Goal: Check status: Check status

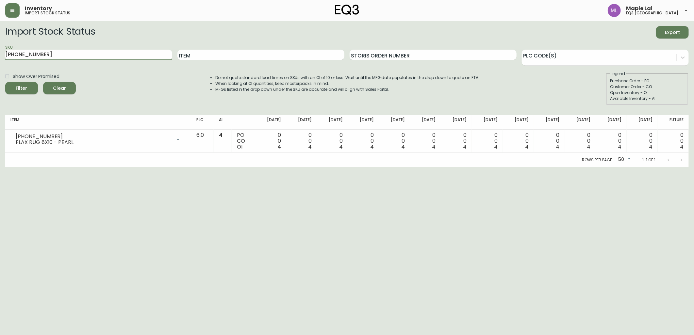
click at [0, 55] on html "Inventory import stock status Maple Lai eq3 [GEOGRAPHIC_DATA] Import Stock Stat…" at bounding box center [347, 83] width 694 height 167
paste input "[PHONE_NUMBER]"
click at [5, 82] on button "Filter" at bounding box center [21, 88] width 33 height 12
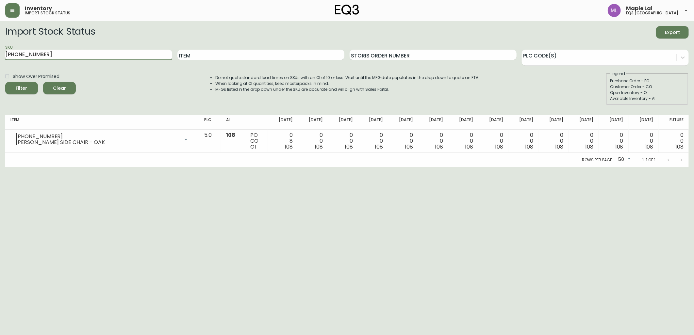
click at [108, 58] on input "[PHONE_NUMBER]" at bounding box center [88, 55] width 167 height 10
drag, startPoint x: 108, startPoint y: 57, endPoint x: 0, endPoint y: 58, distance: 107.8
click at [0, 60] on html "Inventory import stock status Maple Lai eq3 [GEOGRAPHIC_DATA] Import Stock Stat…" at bounding box center [347, 83] width 694 height 167
paste input "4"
type input "[PHONE_NUMBER]"
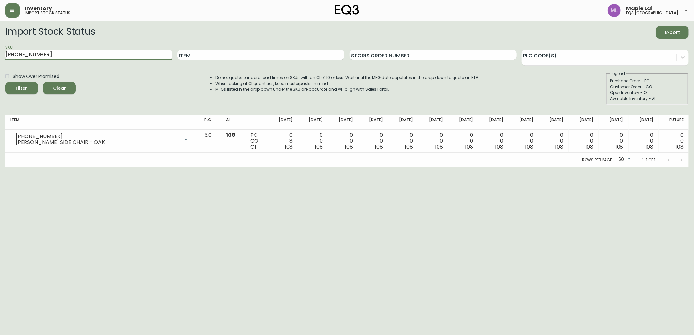
click at [5, 82] on button "Filter" at bounding box center [21, 88] width 33 height 12
